Goal: Navigation & Orientation: Find specific page/section

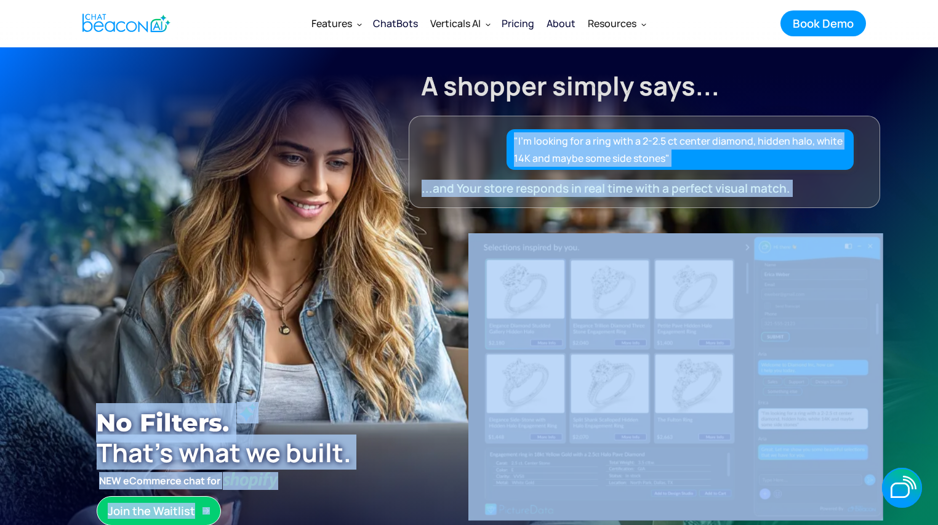
drag, startPoint x: 530, startPoint y: 130, endPoint x: 602, endPoint y: 221, distance: 115.2
click at [602, 221] on div "A shopper simply says... "I’m looking for a ring with a 2-2.5 ct center diamond…" at bounding box center [469, 314] width 892 height 535
click at [506, 228] on div at bounding box center [623, 402] width 519 height 359
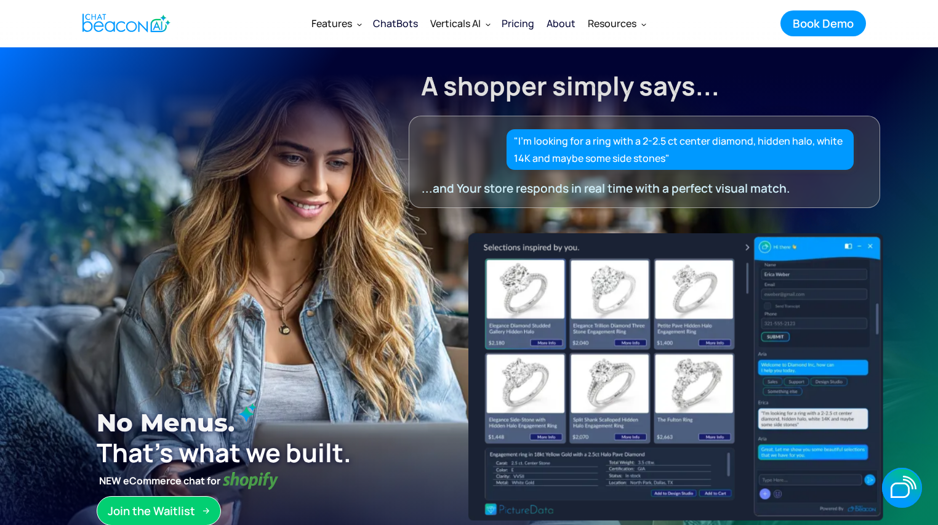
click at [529, 167] on div ""I’m looking for a ring with a 2-2.5 ct center diamond, hidden halo, white 14K …" at bounding box center [679, 149] width 347 height 41
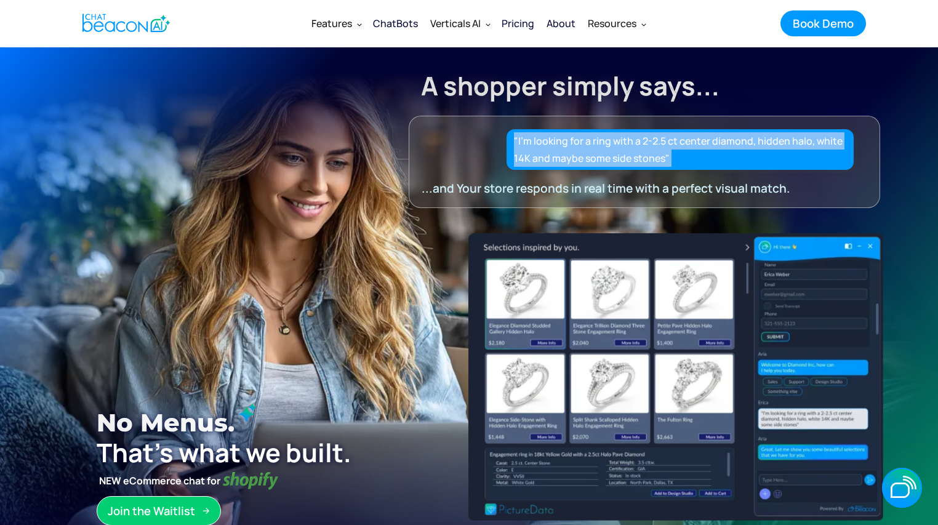
click at [529, 167] on div ""I’m looking for a ring with a 2-2.5 ct center diamond, hidden halo, white 14K …" at bounding box center [679, 149] width 347 height 41
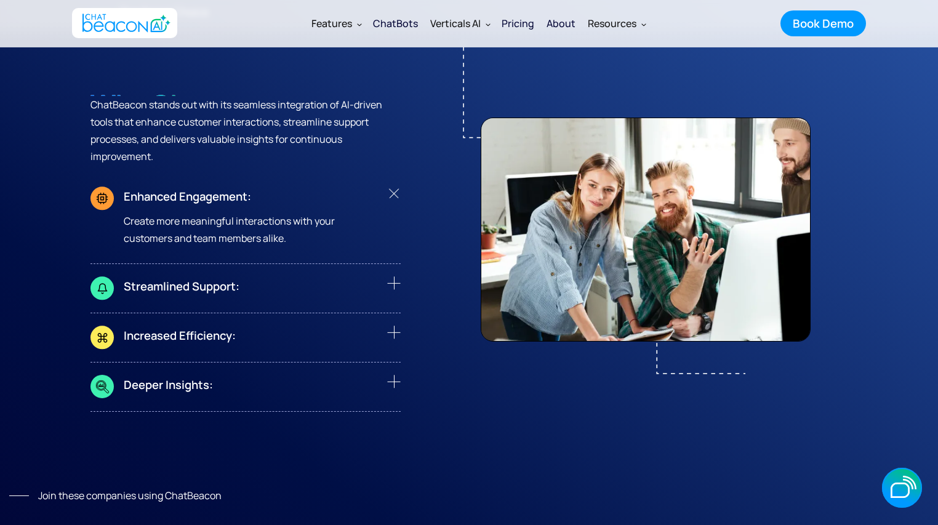
scroll to position [5389, 0]
